Goal: Transaction & Acquisition: Purchase product/service

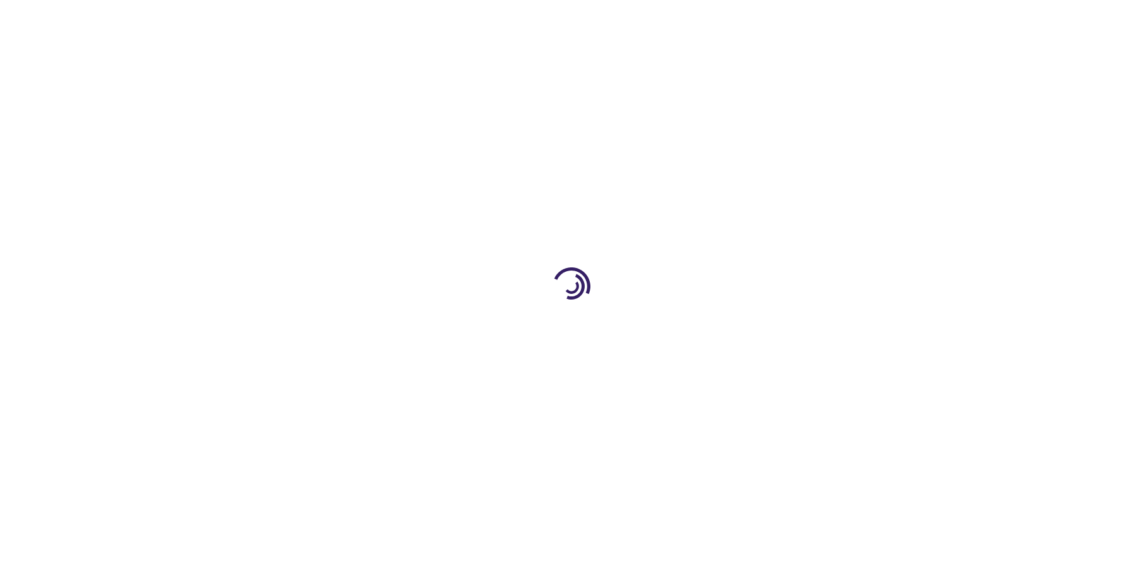
type input "0"
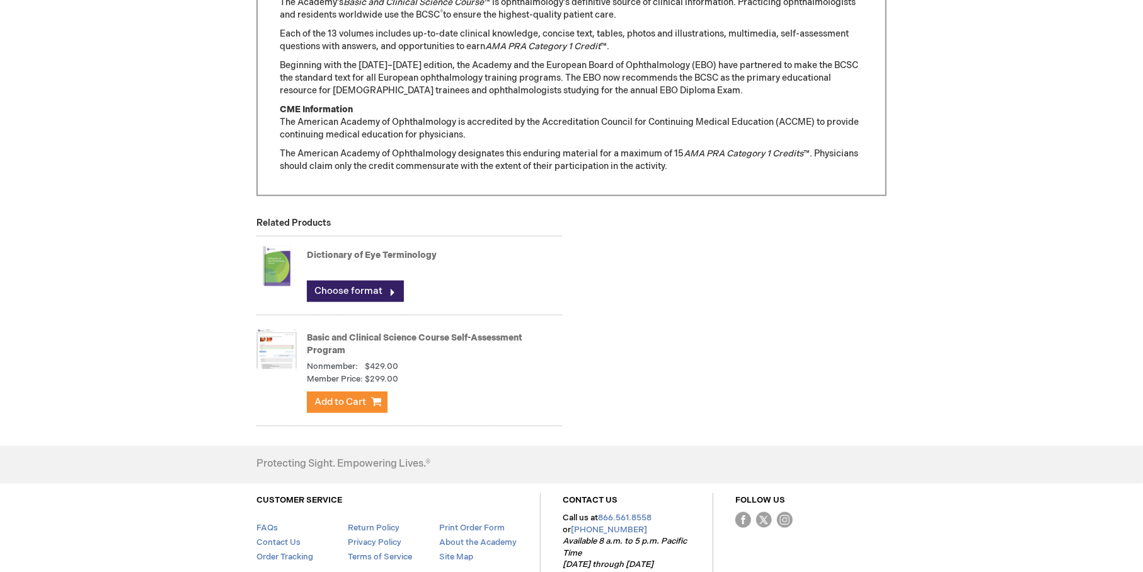
scroll to position [1100, 0]
